Goal: Task Accomplishment & Management: Use online tool/utility

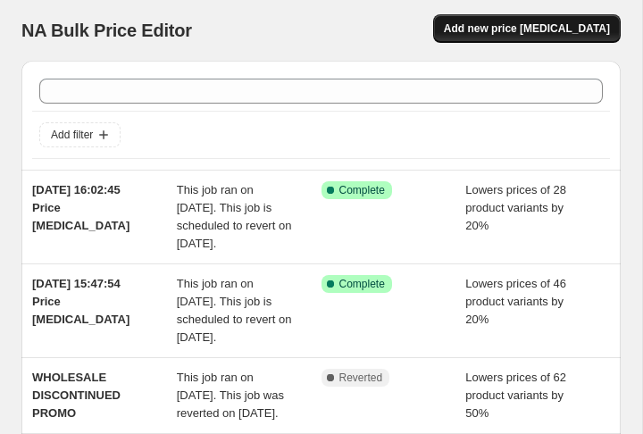
click at [530, 23] on span "Add new price [MEDICAL_DATA]" at bounding box center [527, 28] width 166 height 14
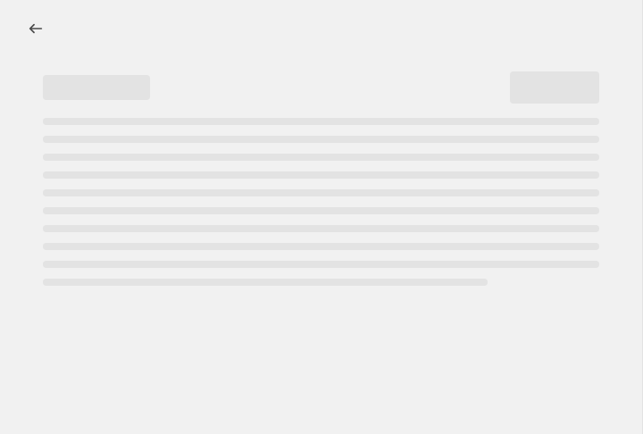
select select "percentage"
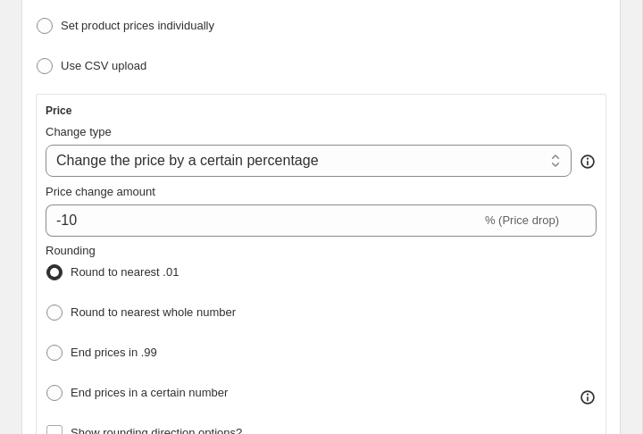
scroll to position [293, 0]
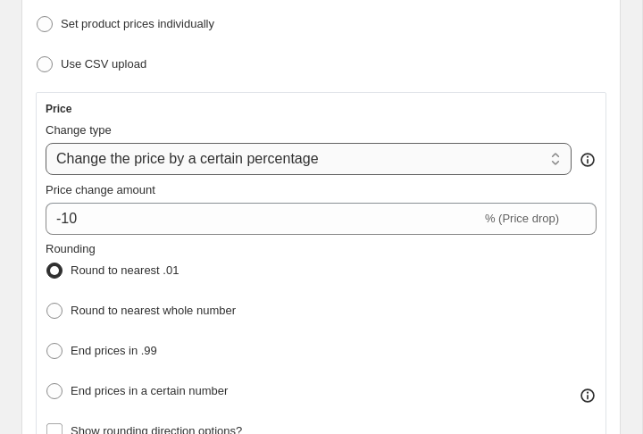
click at [525, 158] on select "Change the price to a certain amount Change the price by a certain amount Chang…" at bounding box center [309, 159] width 526 height 32
click at [46, 143] on select "Change the price to a certain amount Change the price by a certain amount Chang…" at bounding box center [309, 159] width 526 height 32
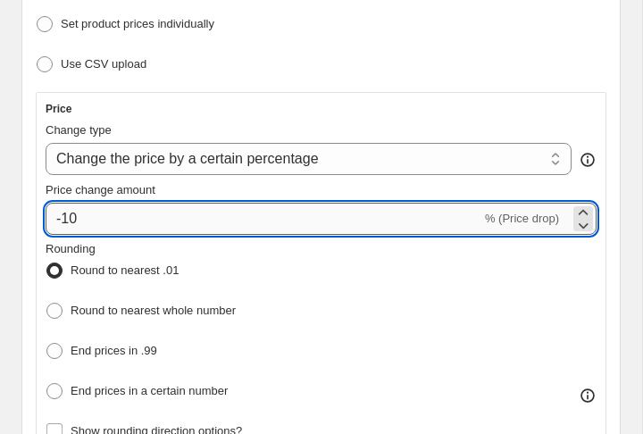
click at [228, 223] on input "-10" at bounding box center [263, 219] width 435 height 32
type input "-1"
type input "-20"
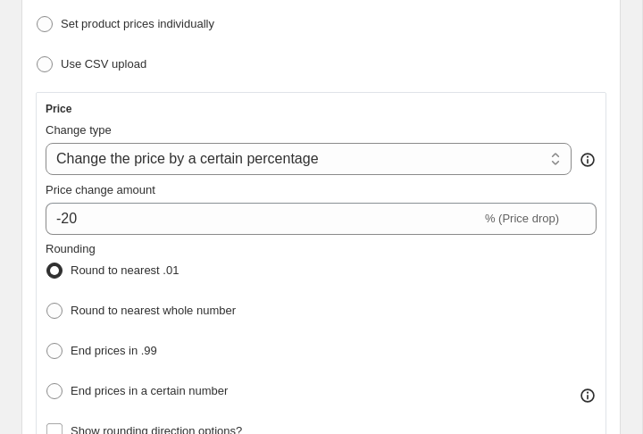
click at [427, 283] on div "Rounding Round to nearest .01 Round to nearest whole number End prices in .99 E…" at bounding box center [321, 322] width 551 height 164
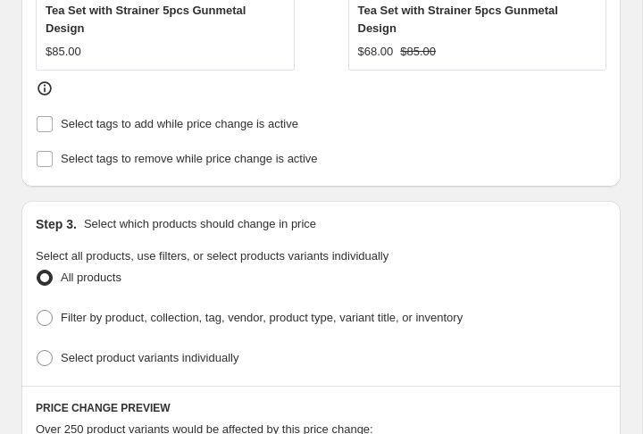
scroll to position [982, 0]
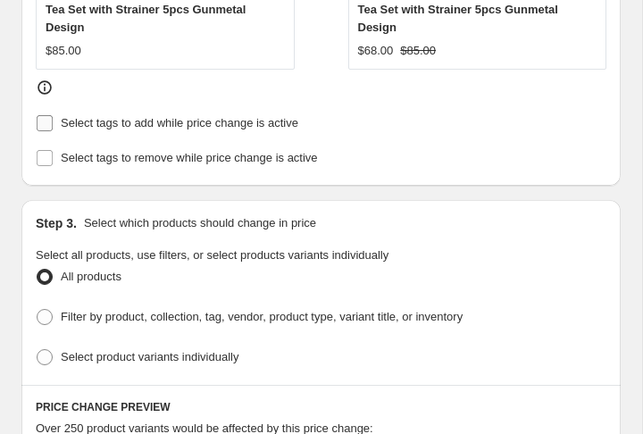
click at [54, 111] on label "Select tags to add while price change is active" at bounding box center [167, 123] width 262 height 25
click at [53, 115] on input "Select tags to add while price change is active" at bounding box center [45, 123] width 16 height 16
checkbox input "true"
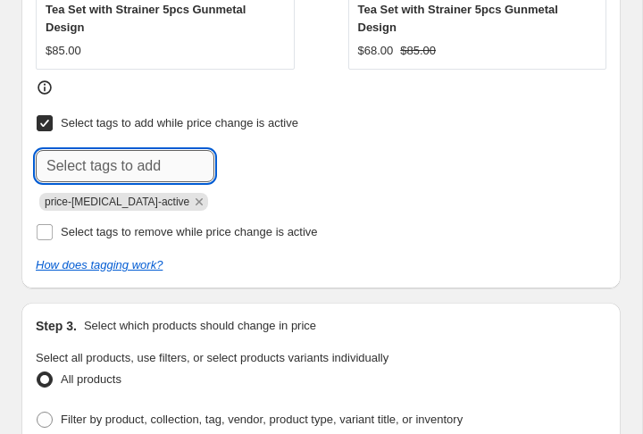
click at [178, 155] on input "text" at bounding box center [125, 166] width 178 height 32
type input "SALE"
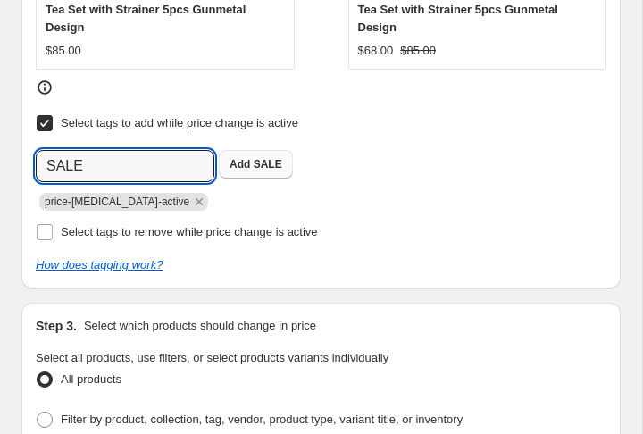
click at [278, 158] on span "SALE" at bounding box center [267, 164] width 29 height 12
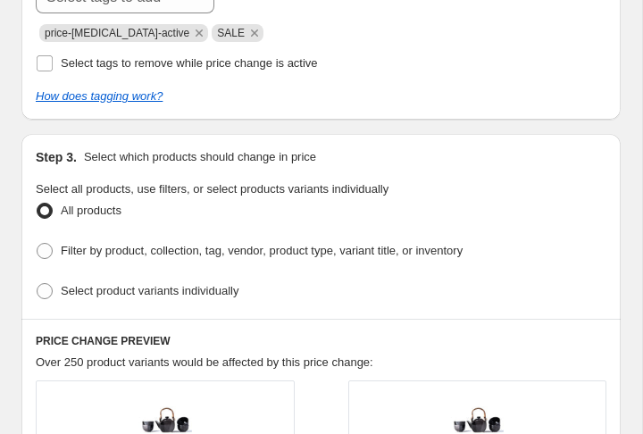
scroll to position [1152, 0]
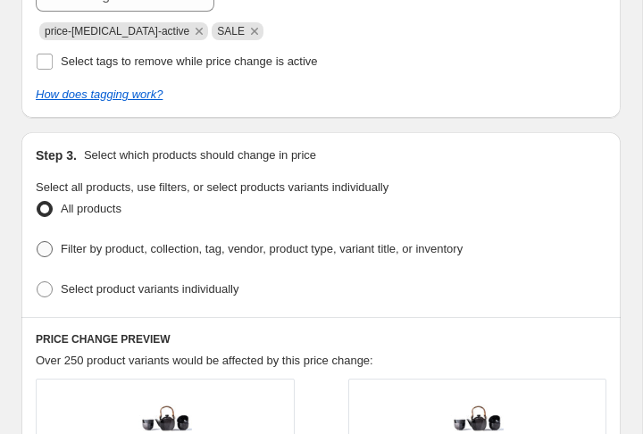
click at [53, 240] on span at bounding box center [45, 249] width 18 height 18
click at [37, 241] on input "Filter by product, collection, tag, vendor, product type, variant title, or inv…" at bounding box center [37, 241] width 1 height 1
radio input "true"
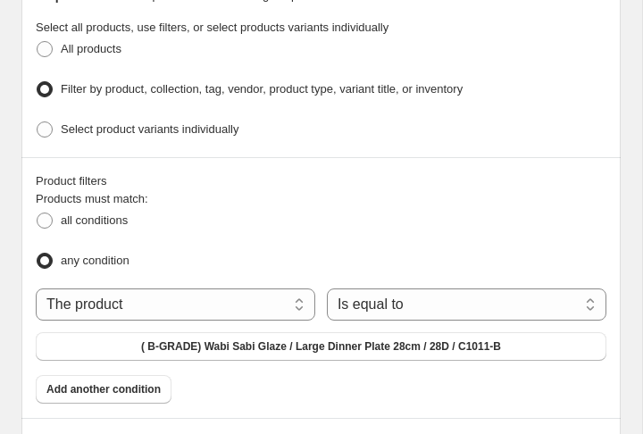
scroll to position [1320, 0]
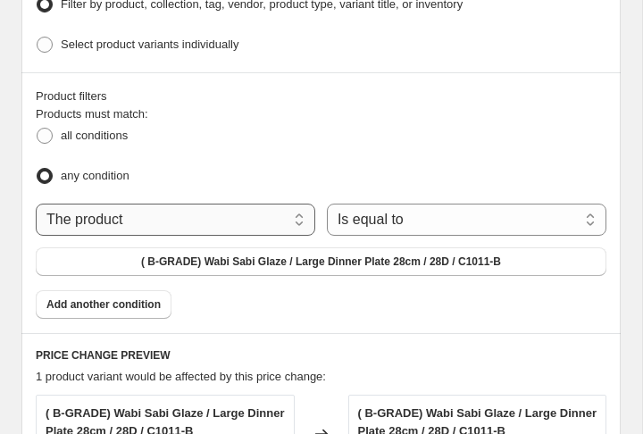
click at [289, 204] on select "The product The product's collection The product's tag The product's vendor The…" at bounding box center [175, 219] width 279 height 32
select select "collection"
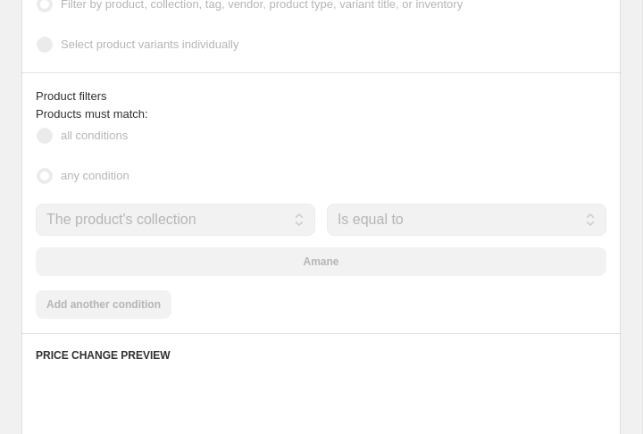
scroll to position [1397, 0]
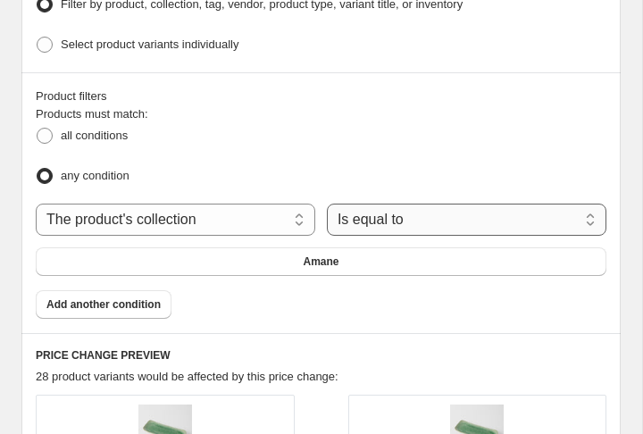
click at [391, 208] on select "Is equal to Is not equal to" at bounding box center [466, 219] width 279 height 32
click at [327, 203] on select "Is equal to Is not equal to" at bounding box center [466, 219] width 279 height 32
click at [258, 209] on select "The product The product's collection The product's tag The product's vendor The…" at bounding box center [175, 219] width 279 height 32
click at [470, 247] on button "Amane" at bounding box center [321, 261] width 570 height 29
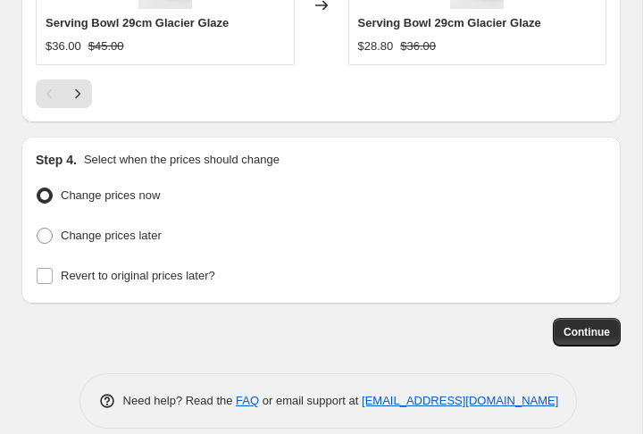
scroll to position [2345, 0]
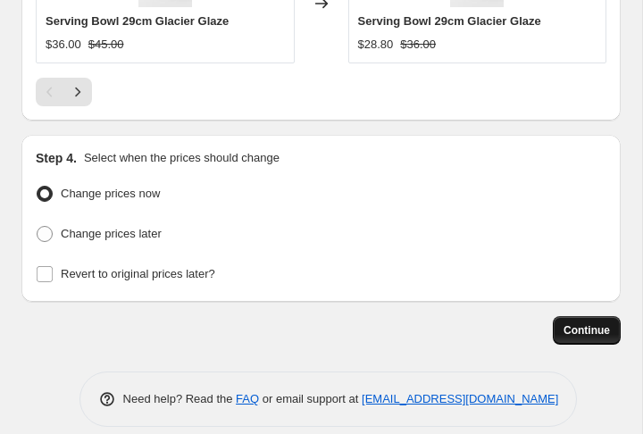
click at [576, 323] on span "Continue" at bounding box center [586, 330] width 46 height 14
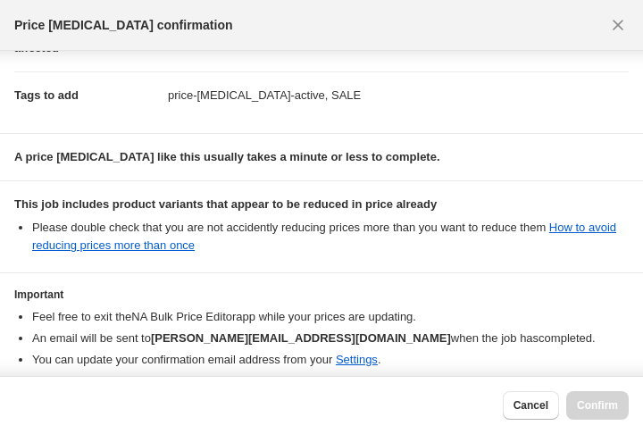
scroll to position [319, 0]
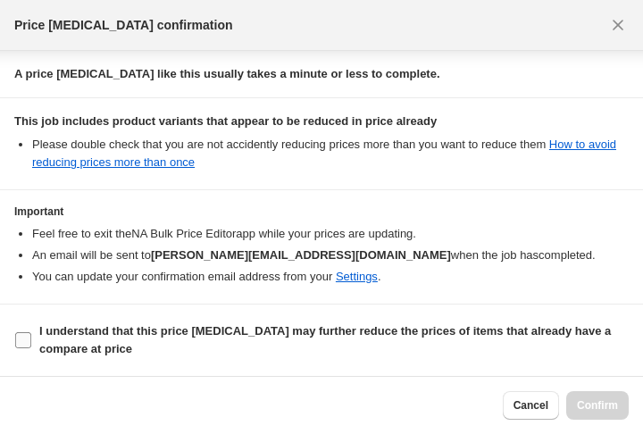
click at [32, 339] on label "I understand that this price [MEDICAL_DATA] may further reduce the prices of it…" at bounding box center [321, 340] width 614 height 43
click at [31, 339] on input "I understand that this price [MEDICAL_DATA] may further reduce the prices of it…" at bounding box center [23, 340] width 16 height 16
checkbox input "true"
click at [588, 406] on span "Confirm" at bounding box center [596, 405] width 41 height 14
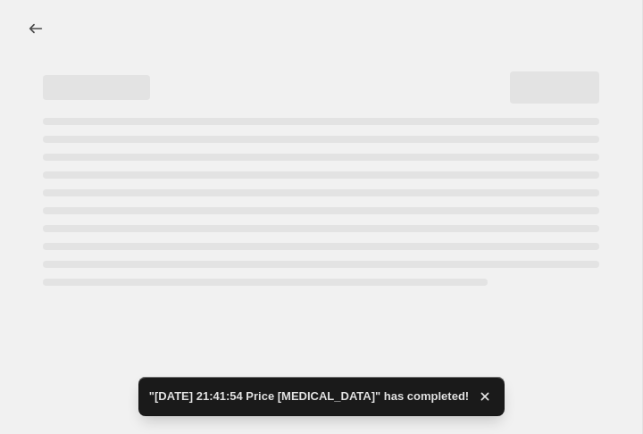
select select "percentage"
select select "collection"
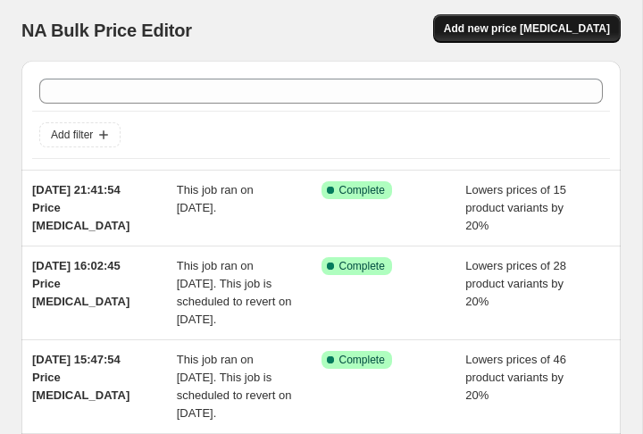
click at [602, 21] on button "Add new price [MEDICAL_DATA]" at bounding box center [526, 28] width 187 height 29
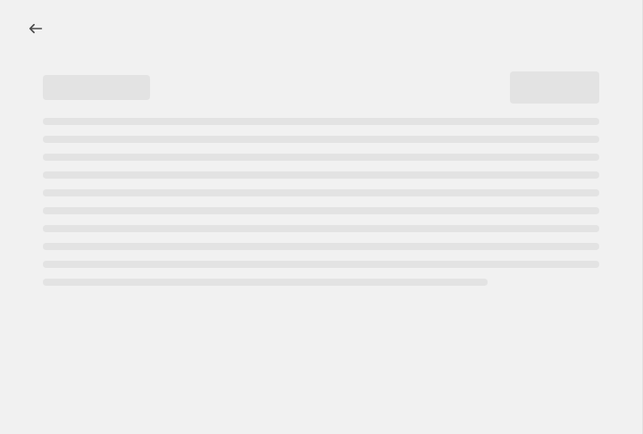
select select "percentage"
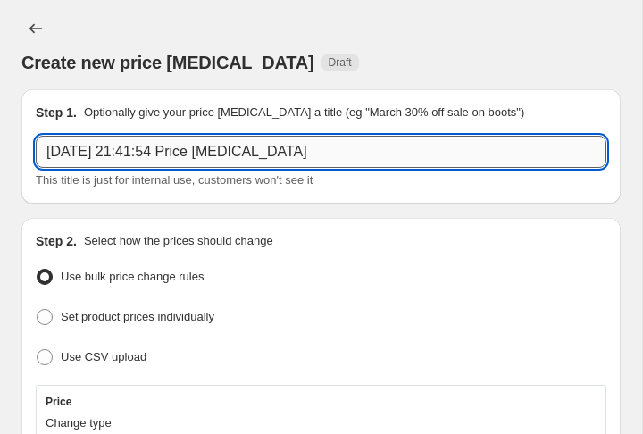
click at [411, 161] on input "[DATE] 21:41:54 Price [MEDICAL_DATA]" at bounding box center [321, 152] width 570 height 32
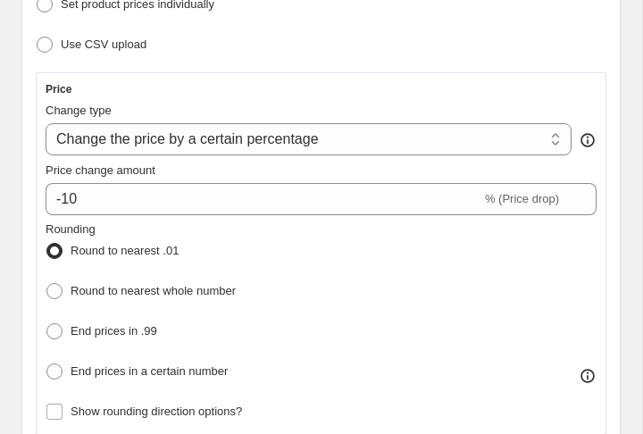
scroll to position [313, 0]
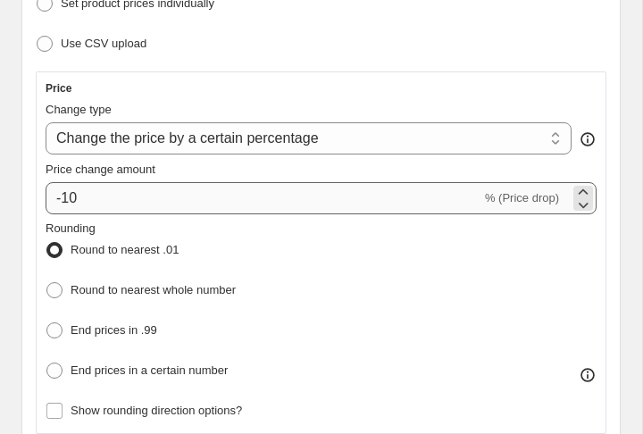
type input "[DATE] 21:41:54 Price [MEDICAL_DATA] - Peacock"
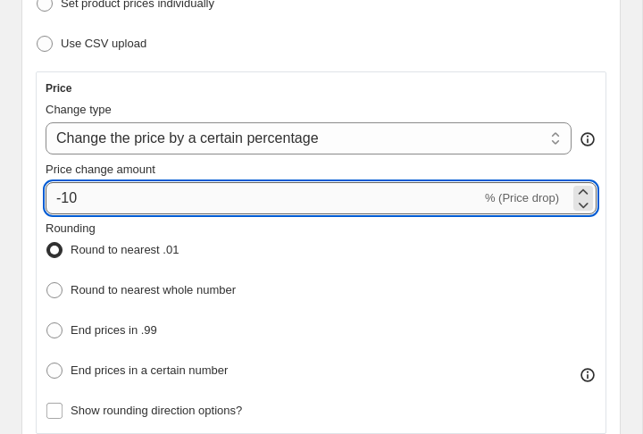
click at [95, 198] on input "-10" at bounding box center [263, 198] width 435 height 32
type input "-1"
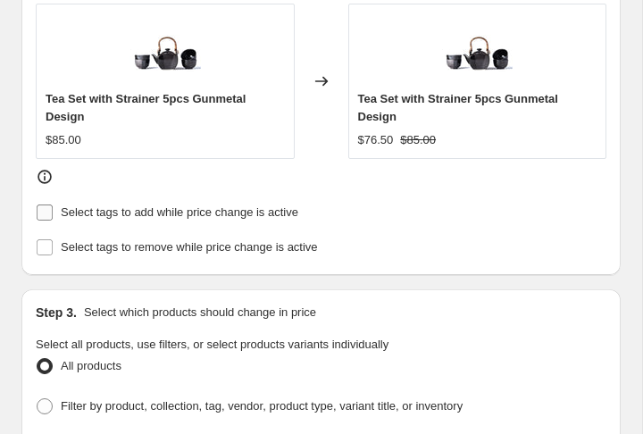
scroll to position [866, 0]
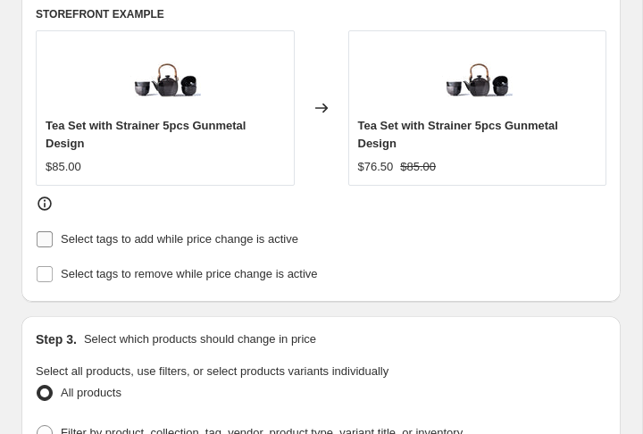
type input "-20"
click at [39, 235] on input "Select tags to add while price change is active" at bounding box center [45, 239] width 16 height 16
checkbox input "true"
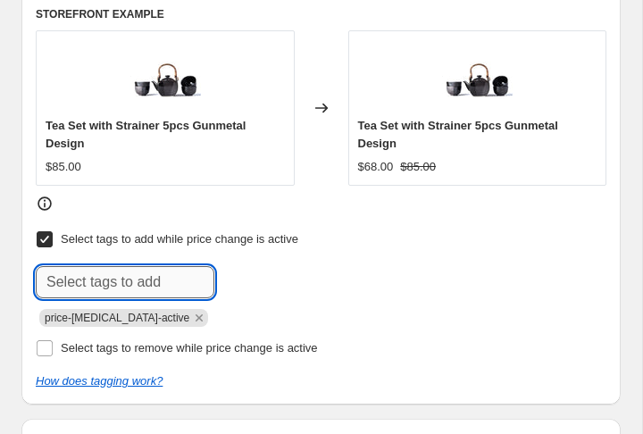
click at [104, 280] on input "text" at bounding box center [125, 282] width 178 height 32
type input "sale"
click at [266, 278] on span "sale" at bounding box center [263, 280] width 21 height 12
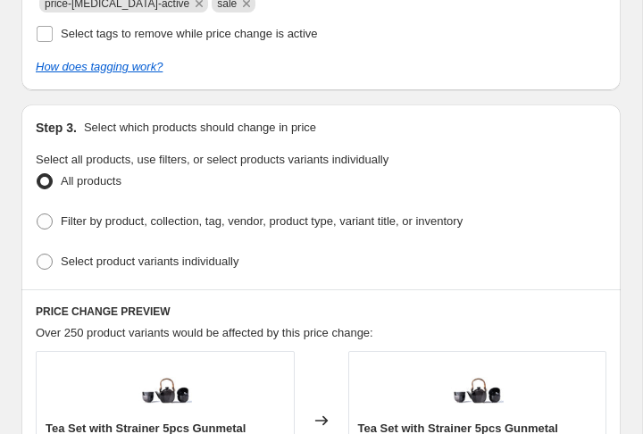
scroll to position [1202, 0]
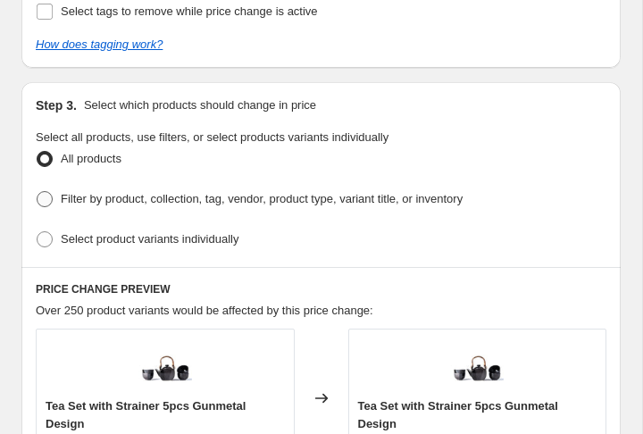
click at [43, 191] on span at bounding box center [45, 199] width 16 height 16
click at [37, 191] on input "Filter by product, collection, tag, vendor, product type, variant title, or inv…" at bounding box center [37, 191] width 1 height 1
radio input "true"
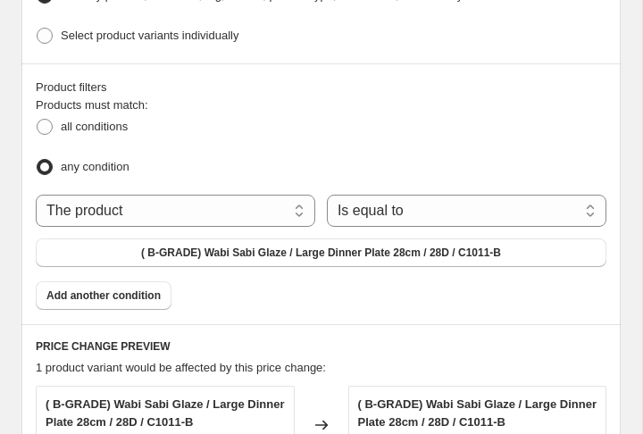
scroll to position [1328, 0]
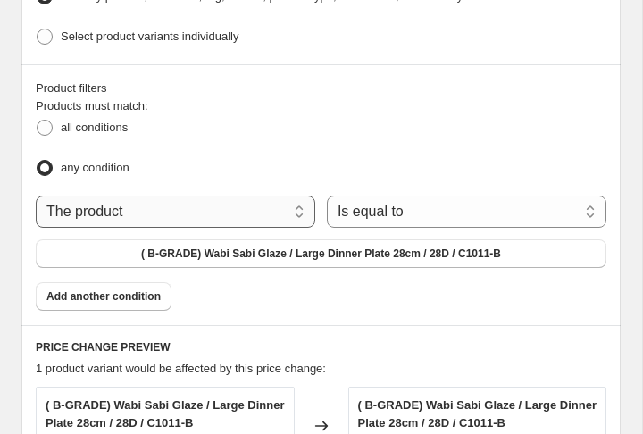
click at [297, 202] on select "The product The product's collection The product's tag The product's vendor The…" at bounding box center [175, 211] width 279 height 32
select select "collection"
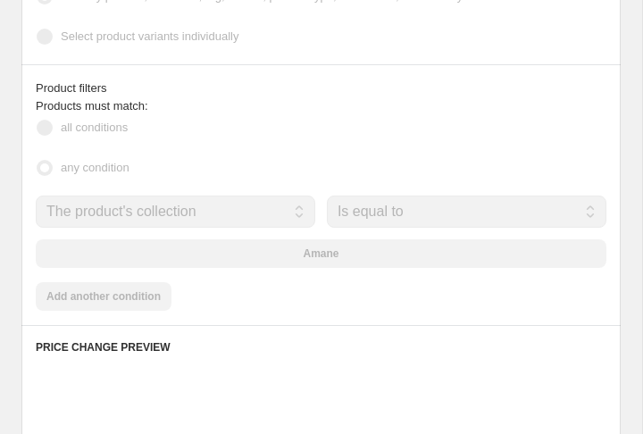
scroll to position [1405, 0]
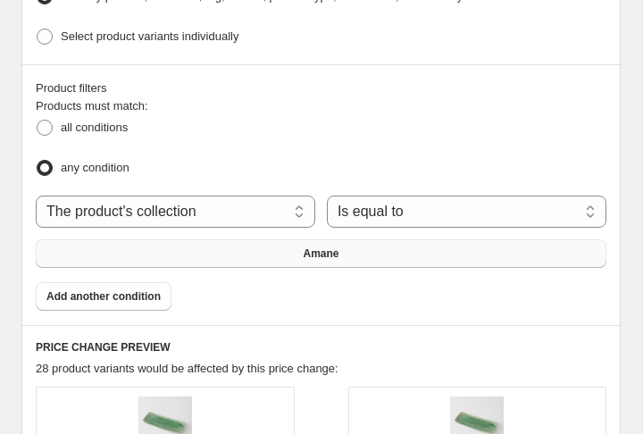
click at [358, 247] on button "Amane" at bounding box center [321, 253] width 570 height 29
click at [137, 289] on span "Add another condition" at bounding box center [103, 296] width 114 height 14
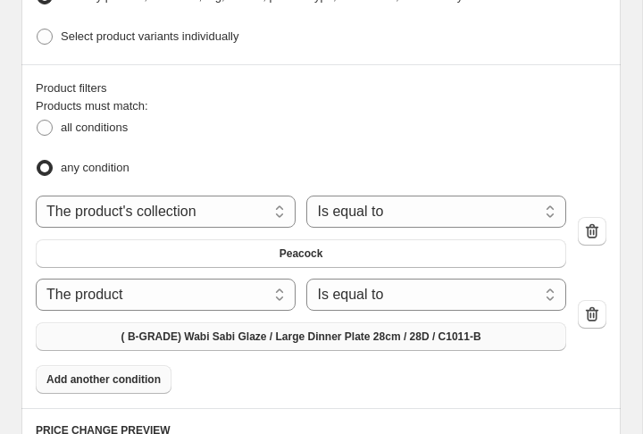
click at [313, 329] on span "( B-GRADE) Wabi Sabi Glaze / Large Dinner Plate 28cm / 28D / C1011-B" at bounding box center [301, 336] width 360 height 14
click at [273, 285] on select "The product The product's collection The product's tag The product's vendor The…" at bounding box center [166, 294] width 260 height 32
select select "collection"
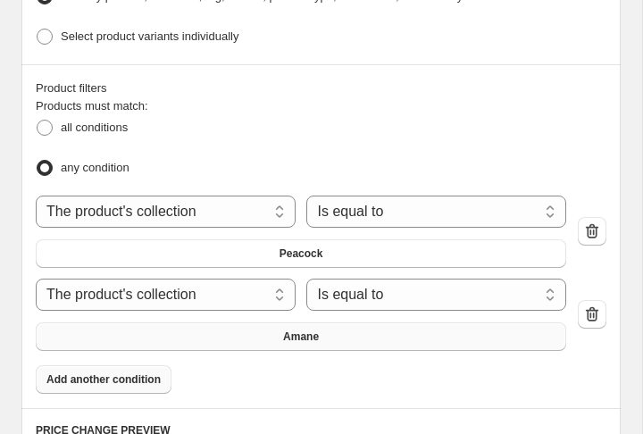
click at [410, 323] on button "Amane" at bounding box center [301, 336] width 530 height 29
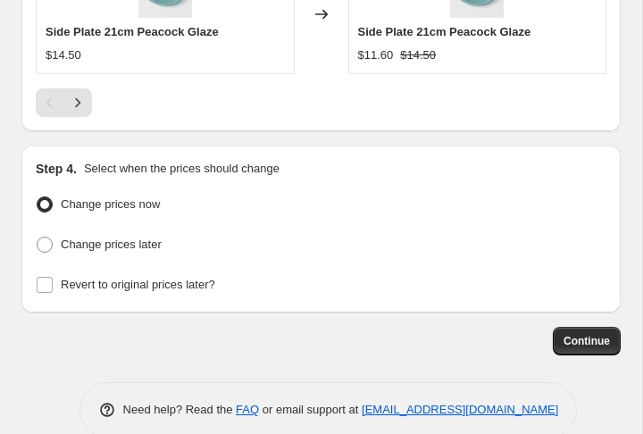
scroll to position [2442, 0]
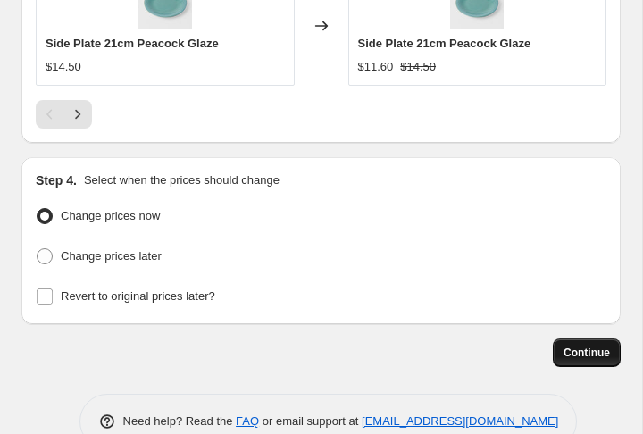
click at [579, 345] on span "Continue" at bounding box center [586, 352] width 46 height 14
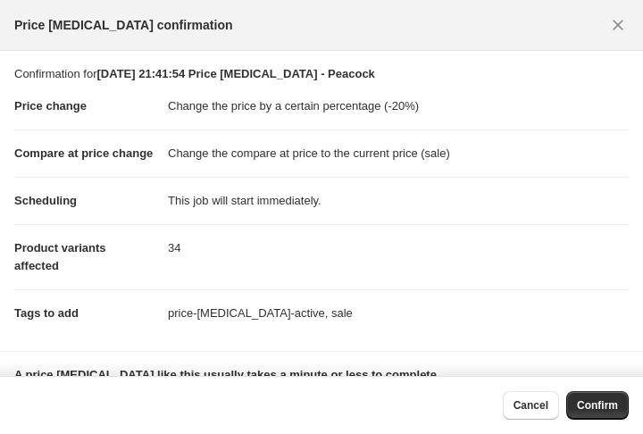
scroll to position [16, 0]
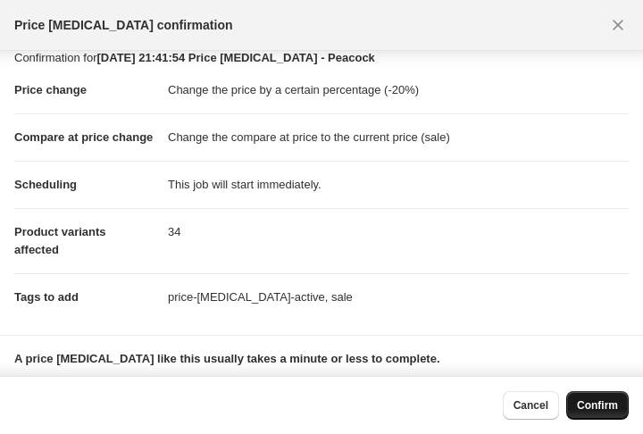
click at [593, 417] on button "Confirm" at bounding box center [597, 405] width 62 height 29
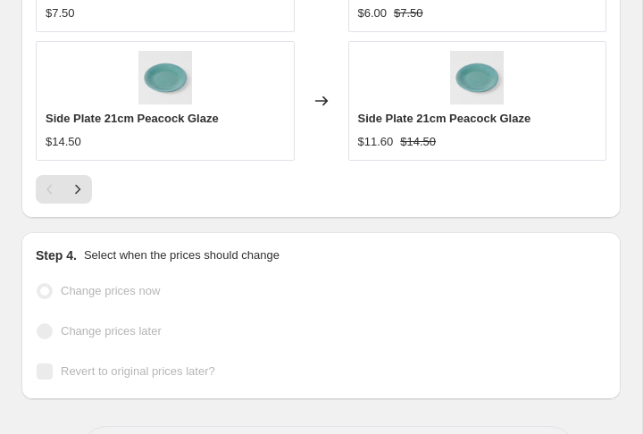
scroll to position [2488, 0]
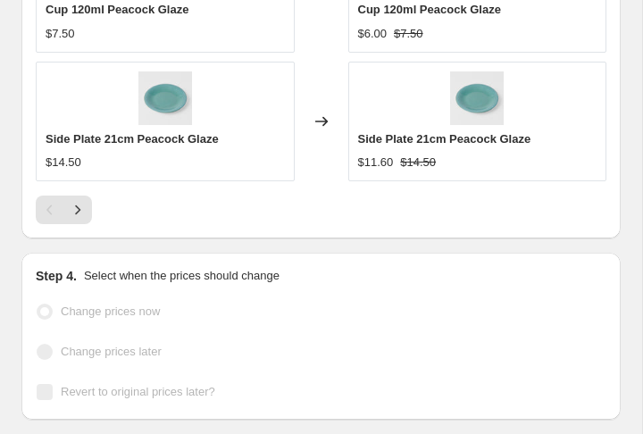
select select "percentage"
select select "collection"
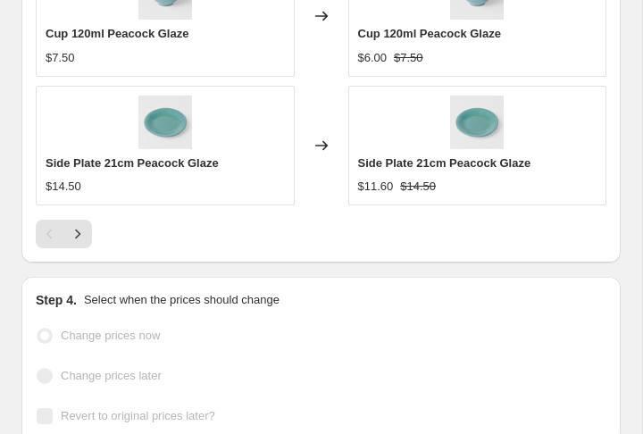
scroll to position [0, 0]
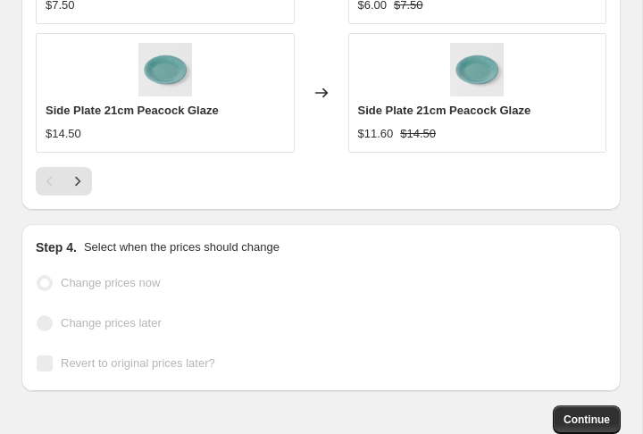
scroll to position [2468, 0]
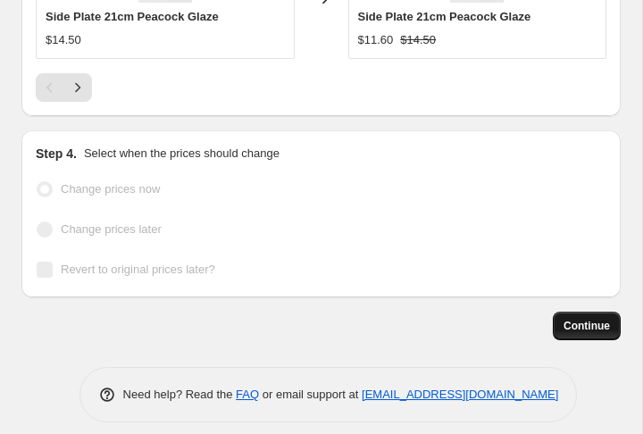
click at [591, 322] on button "Continue" at bounding box center [586, 325] width 68 height 29
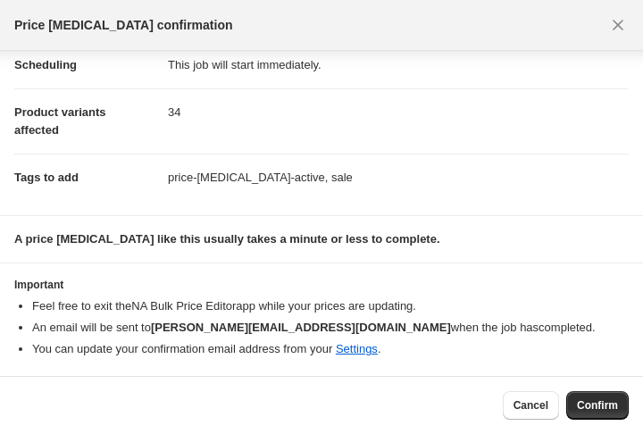
scroll to position [0, 0]
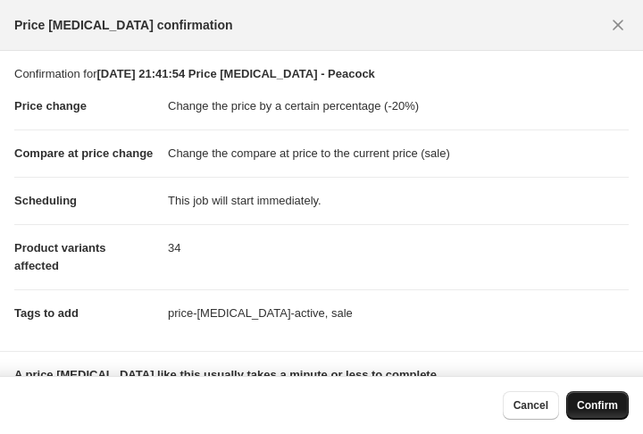
click at [602, 406] on span "Confirm" at bounding box center [596, 405] width 41 height 14
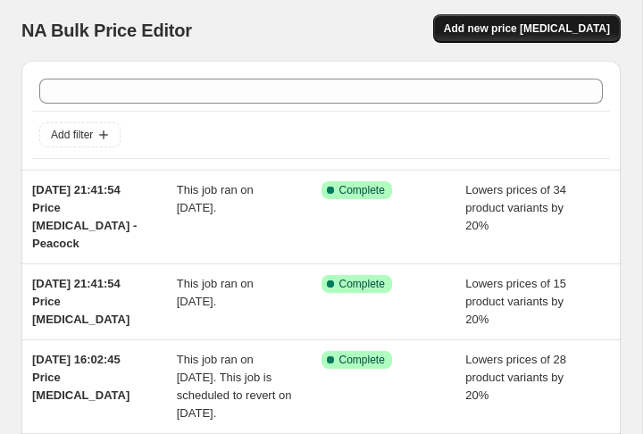
click at [538, 34] on span "Add new price [MEDICAL_DATA]" at bounding box center [527, 28] width 166 height 14
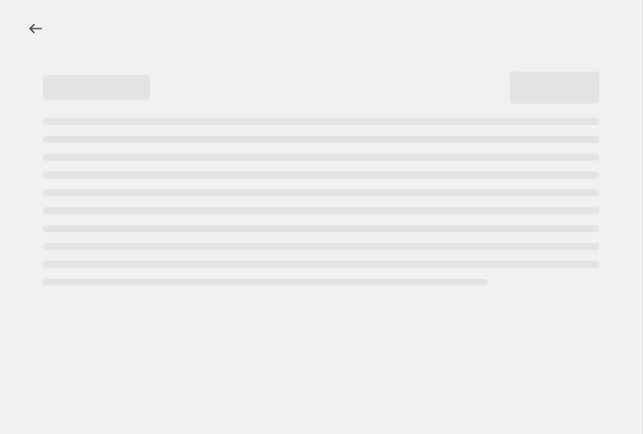
select select "percentage"
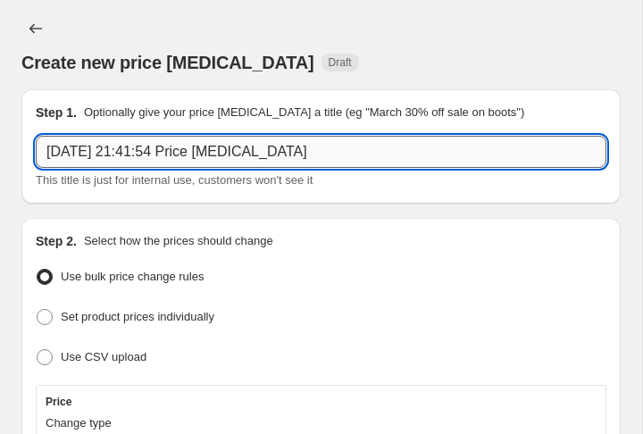
click at [325, 154] on input "[DATE] 21:41:54 Price [MEDICAL_DATA]" at bounding box center [321, 152] width 570 height 32
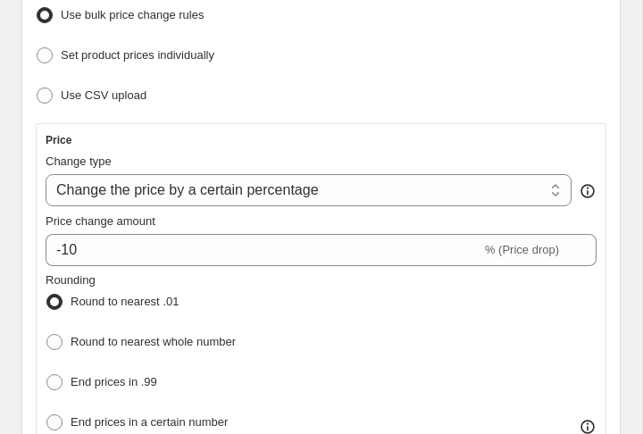
scroll to position [275, 0]
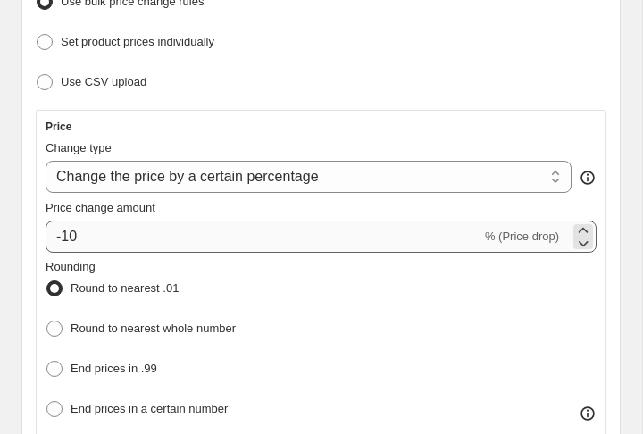
type input "[DATE] 21:41:54 Price [MEDICAL_DATA] - Early snow"
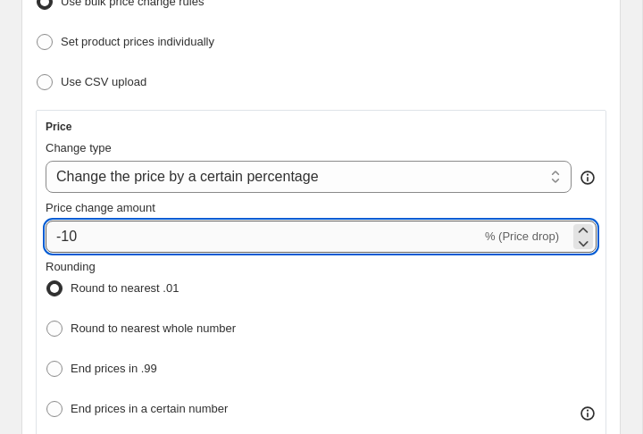
click at [303, 241] on input "-10" at bounding box center [263, 236] width 435 height 32
type input "-1"
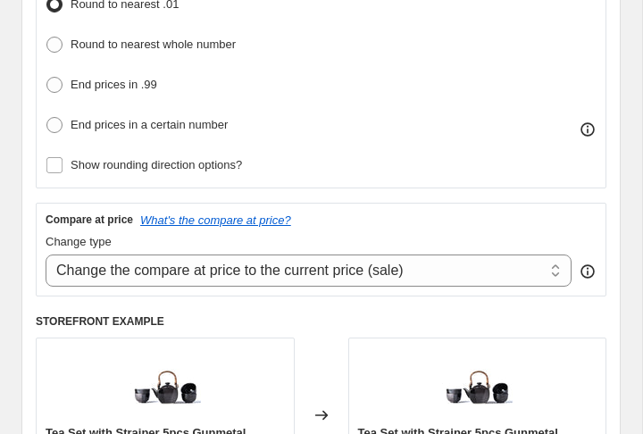
scroll to position [560, 0]
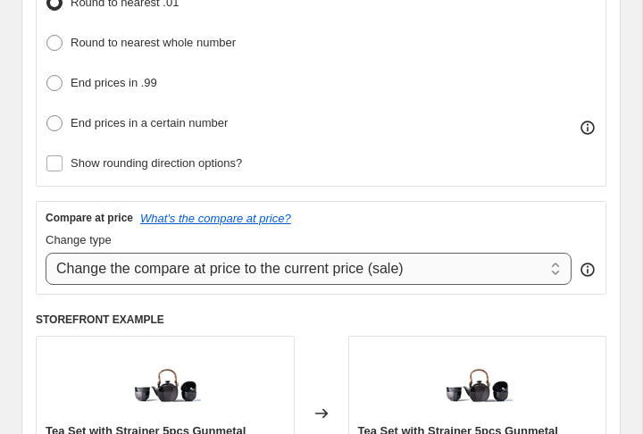
type input "-30"
click at [558, 263] on select "Change the compare at price to the current price (sale) Change the compare at p…" at bounding box center [309, 269] width 526 height 32
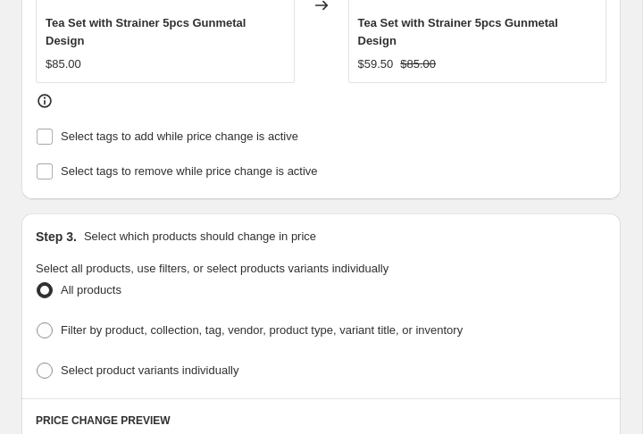
scroll to position [969, 0]
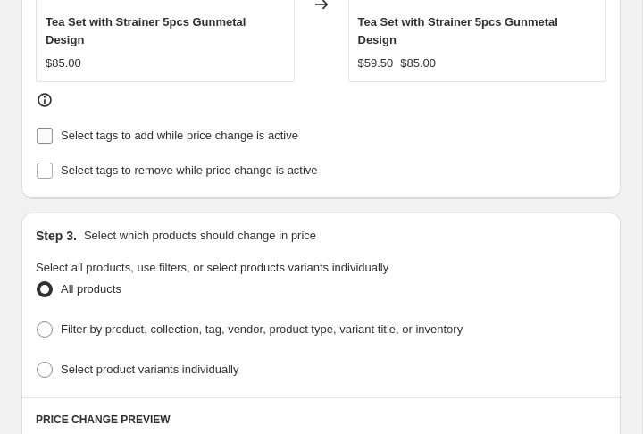
click at [46, 128] on input "Select tags to add while price change is active" at bounding box center [45, 136] width 16 height 16
checkbox input "true"
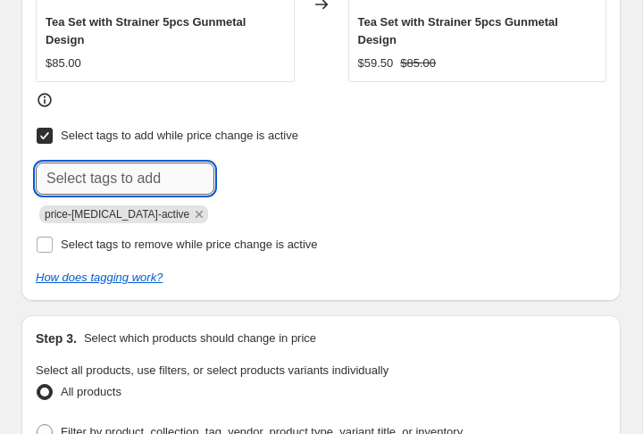
click at [160, 178] on input "text" at bounding box center [125, 178] width 178 height 32
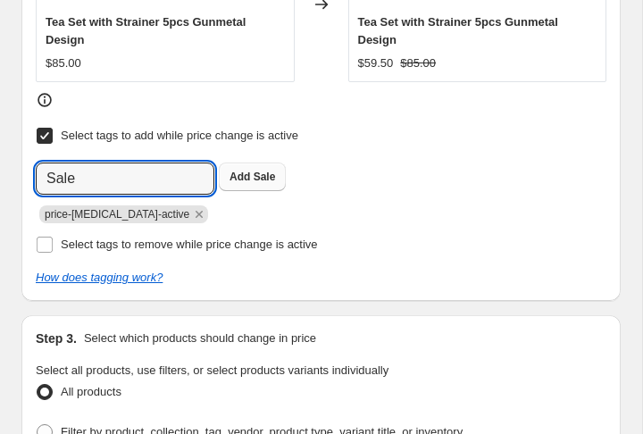
type input "Sale"
click at [269, 170] on span "Sale" at bounding box center [264, 176] width 22 height 12
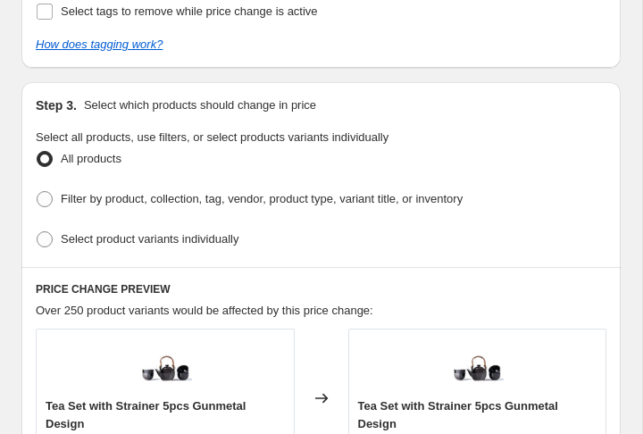
scroll to position [1205, 0]
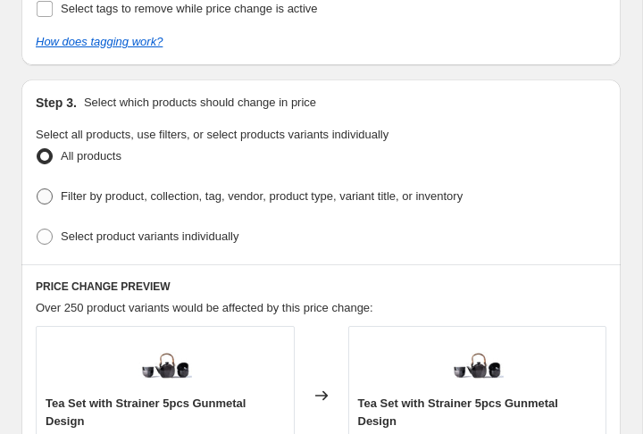
click at [46, 189] on span at bounding box center [45, 196] width 16 height 16
click at [37, 189] on input "Filter by product, collection, tag, vendor, product type, variant title, or inv…" at bounding box center [37, 188] width 1 height 1
radio input "true"
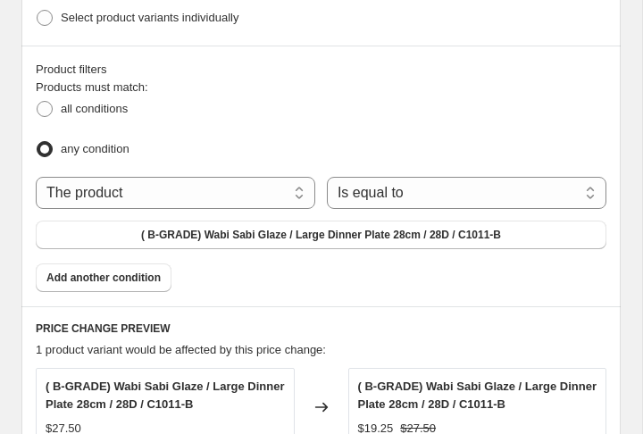
scroll to position [1352, 0]
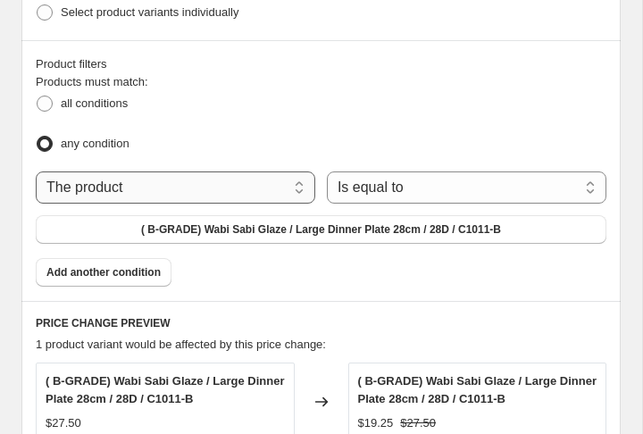
click at [290, 182] on select "The product The product's collection The product's tag The product's vendor The…" at bounding box center [175, 187] width 279 height 32
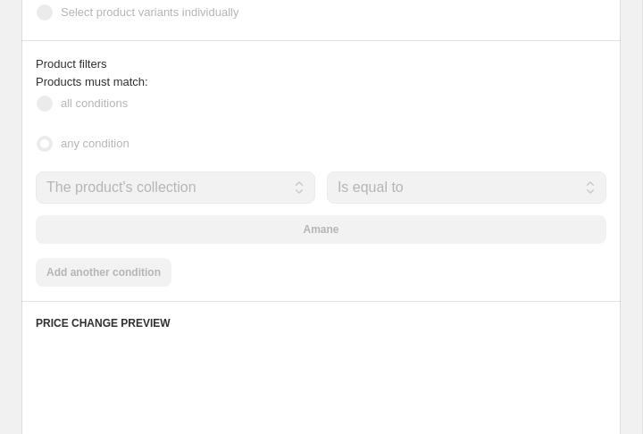
scroll to position [1429, 0]
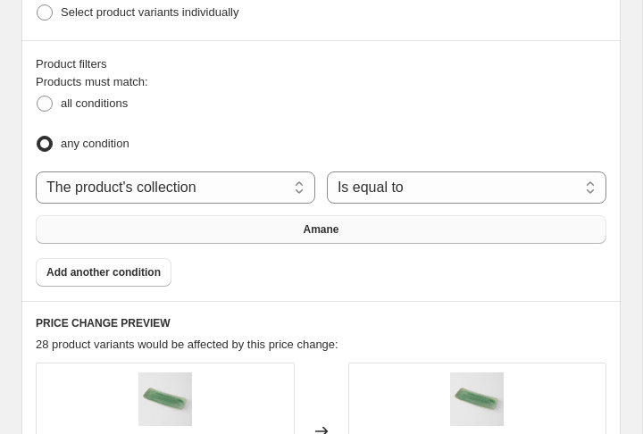
click at [418, 225] on button "Amane" at bounding box center [321, 229] width 570 height 29
click at [179, 175] on select "The product The product's collection The product's tag The product's vendor The…" at bounding box center [175, 187] width 279 height 32
select select "title"
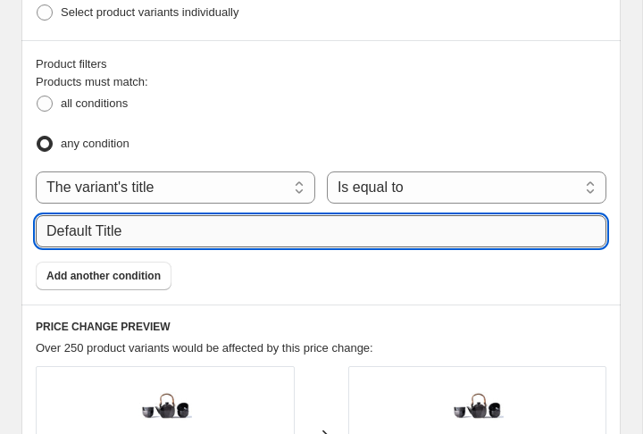
click at [297, 221] on input "Default Title" at bounding box center [321, 231] width 570 height 32
type input "D"
type input "Early snow"
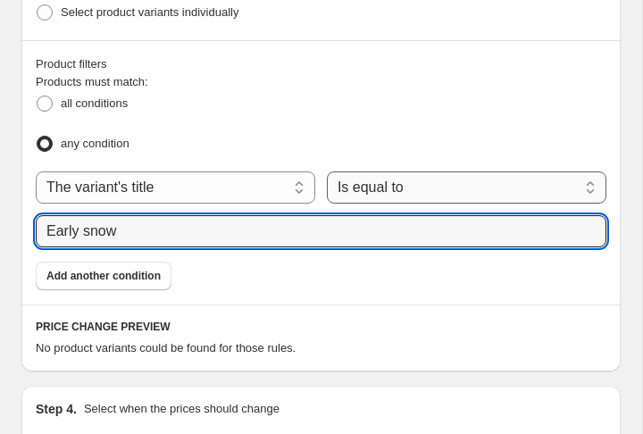
click at [379, 171] on select "Is equal to Is not equal to Contains" at bounding box center [466, 187] width 279 height 32
select select "contains"
click at [48, 95] on span at bounding box center [45, 103] width 16 height 16
click at [37, 95] on input "all conditions" at bounding box center [37, 95] width 1 height 1
radio input "true"
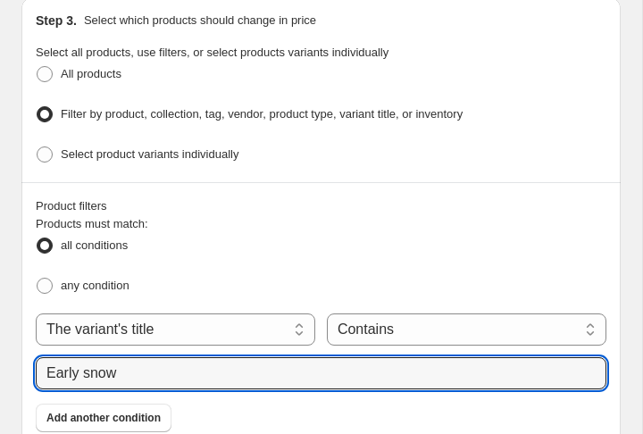
scroll to position [1284, 0]
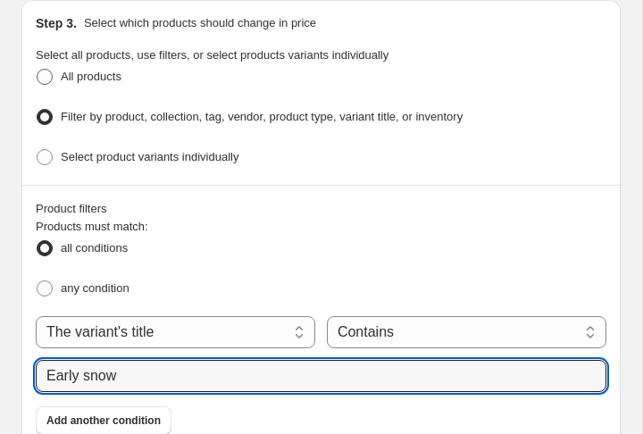
click at [46, 69] on span at bounding box center [45, 77] width 16 height 16
click at [37, 69] on input "All products" at bounding box center [37, 69] width 1 height 1
radio input "true"
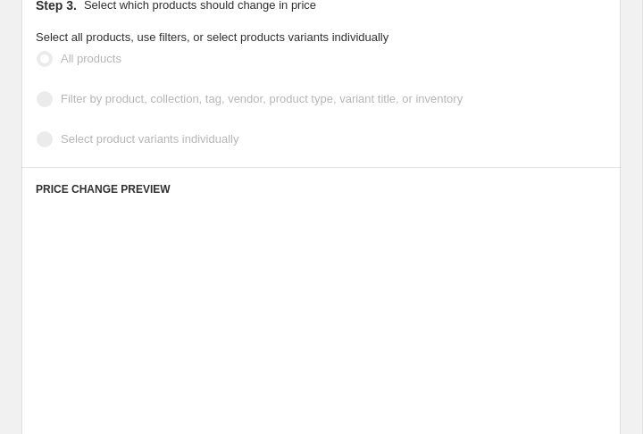
scroll to position [1266, 0]
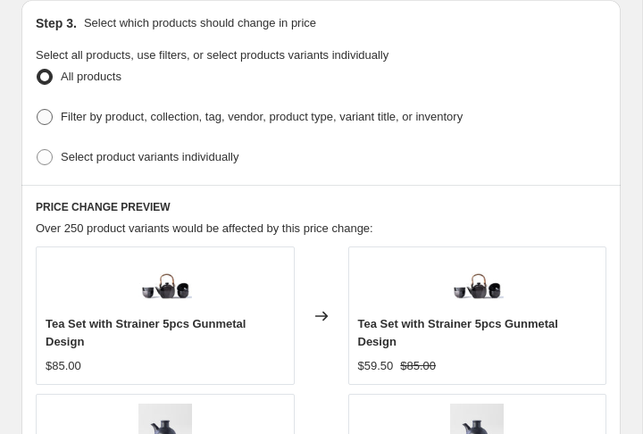
click at [42, 112] on span at bounding box center [45, 117] width 16 height 16
click at [37, 110] on input "Filter by product, collection, tag, vendor, product type, variant title, or inv…" at bounding box center [37, 109] width 1 height 1
radio input "true"
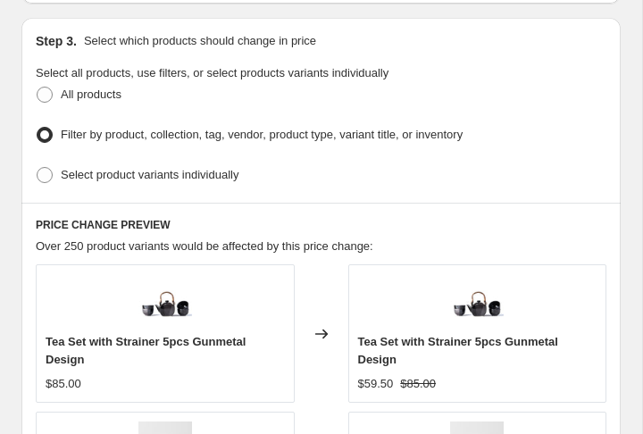
select select "title"
select select "contains"
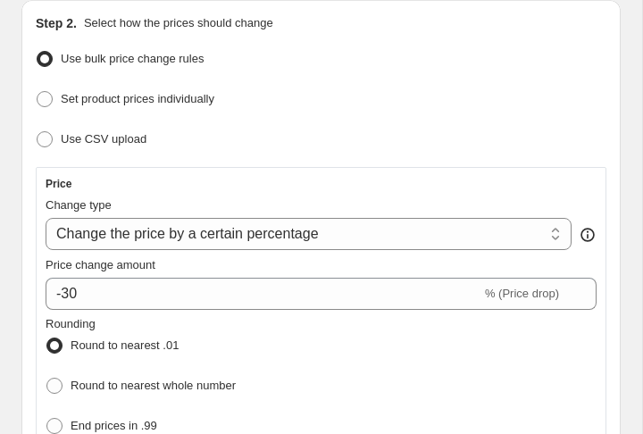
scroll to position [0, 0]
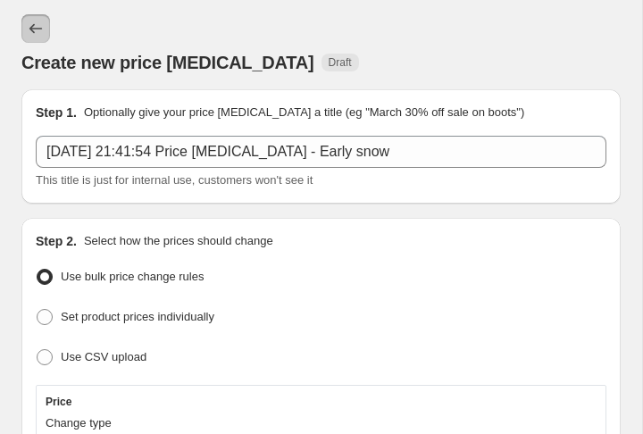
click at [27, 19] on button "Price change jobs" at bounding box center [35, 28] width 29 height 29
